Goal: Information Seeking & Learning: Learn about a topic

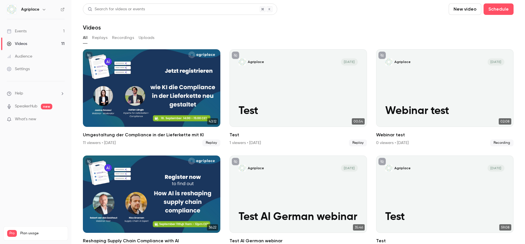
click at [29, 31] on link "Events 1" at bounding box center [35, 31] width 71 height 13
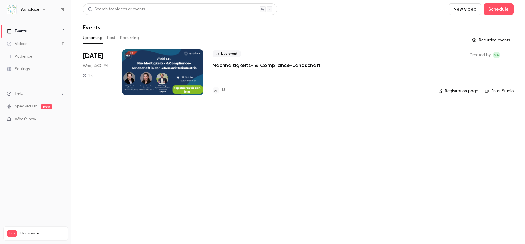
click at [118, 39] on div "Upcoming Past Recurring" at bounding box center [298, 37] width 431 height 9
click at [112, 38] on button "Past" at bounding box center [111, 37] width 8 height 9
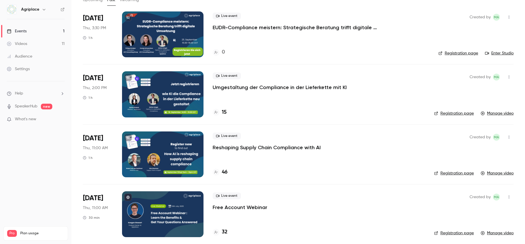
scroll to position [43, 0]
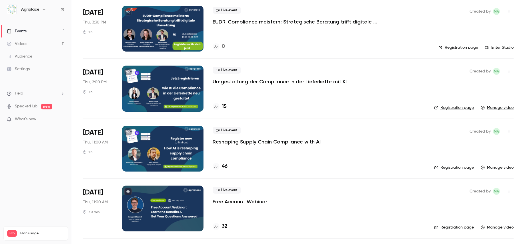
click at [147, 132] on div at bounding box center [162, 149] width 81 height 46
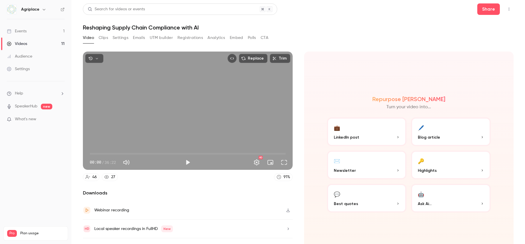
scroll to position [12, 0]
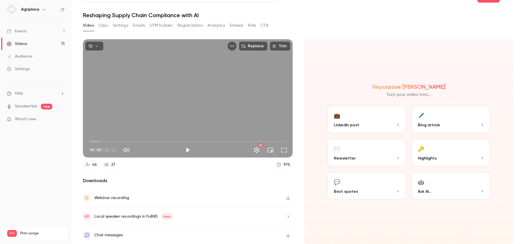
click at [442, 188] on p "Ask Ai..." at bounding box center [451, 191] width 66 height 6
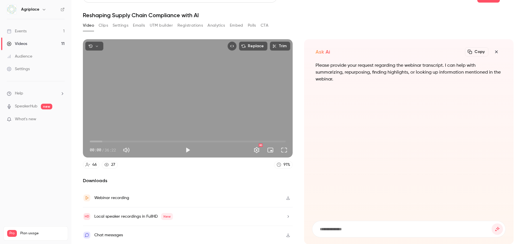
click at [496, 48] on button "button" at bounding box center [496, 51] width 11 height 11
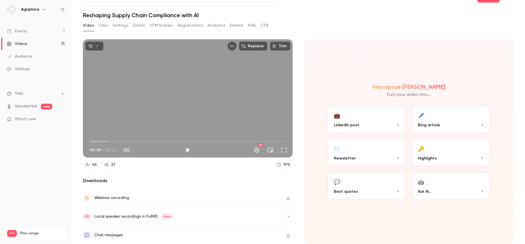
click at [104, 24] on button "Clips" at bounding box center [103, 25] width 9 height 9
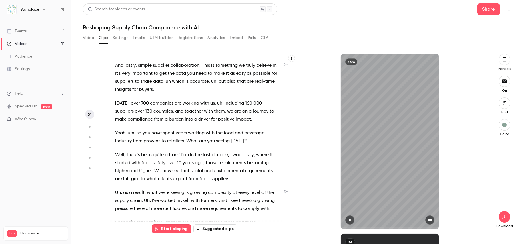
scroll to position [316, 0]
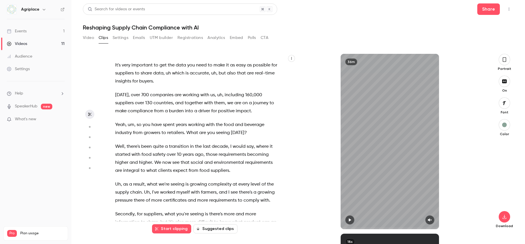
click at [218, 227] on button "Suggested clips" at bounding box center [216, 228] width 44 height 9
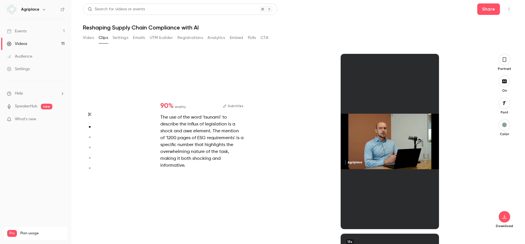
scroll to position [180, 0]
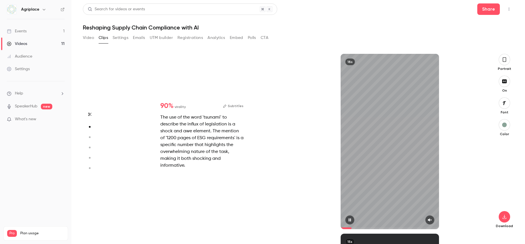
click at [430, 216] on button "button" at bounding box center [430, 219] width 9 height 9
click at [430, 219] on icon "button" at bounding box center [430, 220] width 5 height 4
type input "****"
click at [82, 37] on main "Search for videos or events Share Reshaping Supply Chain Compliance with AI Vid…" at bounding box center [298, 122] width 454 height 244
click at [89, 37] on button "Video" at bounding box center [88, 37] width 11 height 9
